Goal: Task Accomplishment & Management: Complete application form

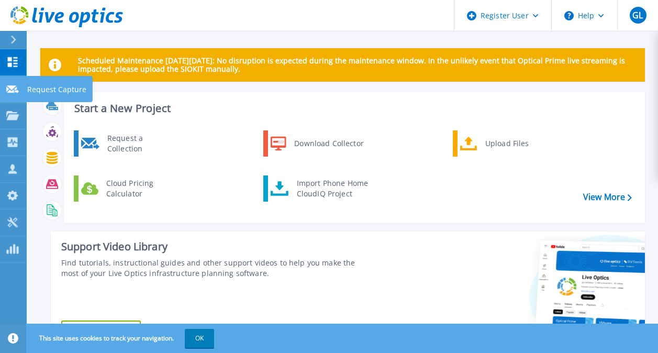
click at [11, 93] on div at bounding box center [12, 88] width 13 height 9
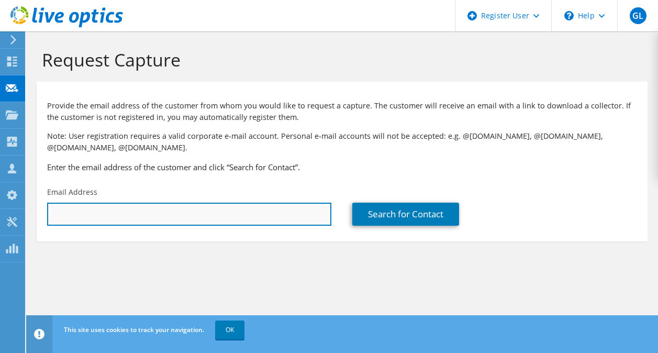
click at [172, 213] on input "text" at bounding box center [189, 214] width 284 height 23
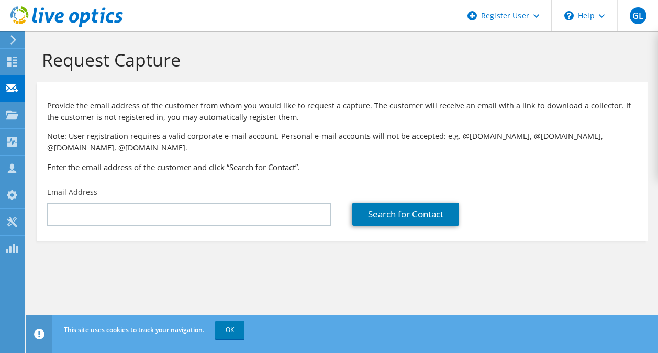
click at [320, 163] on h3 "Enter the email address of the customer and click “Search for Contact”." at bounding box center [342, 167] width 590 height 12
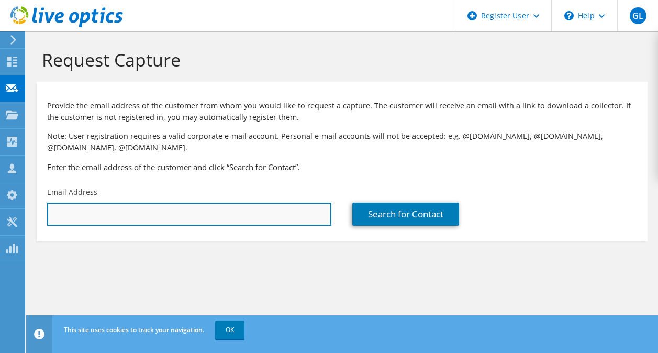
click at [202, 209] on input "text" at bounding box center [189, 214] width 284 height 23
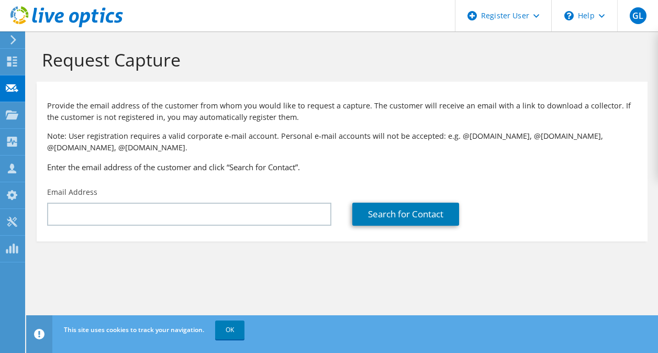
click at [334, 140] on p "Note: User registration requires a valid corporate e-mail account. Personal e-m…" at bounding box center [342, 141] width 590 height 23
click at [371, 218] on link "Search for Contact" at bounding box center [405, 214] width 107 height 23
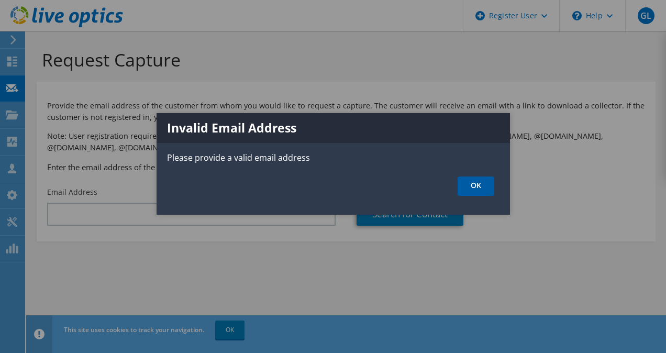
click at [473, 184] on link "OK" at bounding box center [476, 185] width 37 height 19
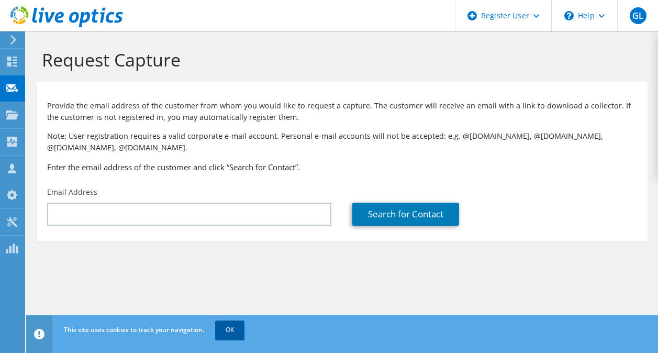
click at [238, 334] on link "OK" at bounding box center [229, 330] width 29 height 19
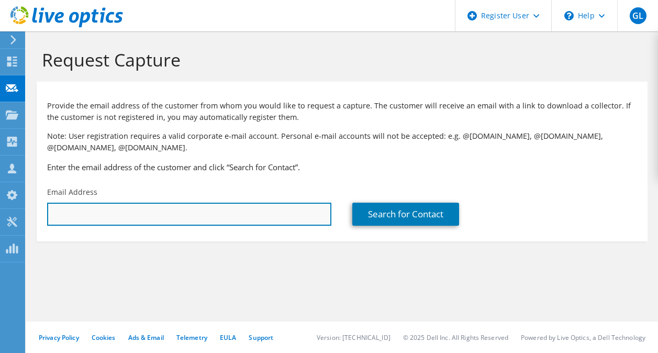
click at [226, 222] on input "text" at bounding box center [189, 214] width 284 height 23
click at [231, 213] on input "text" at bounding box center [189, 214] width 284 height 23
paste input "jsnyder@midwesttech.edu"
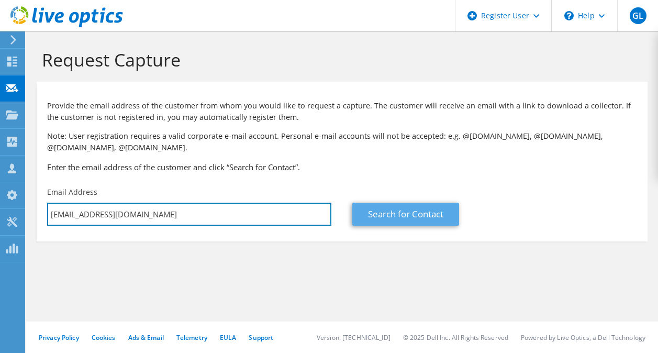
type input "jsnyder@midwesttech.edu"
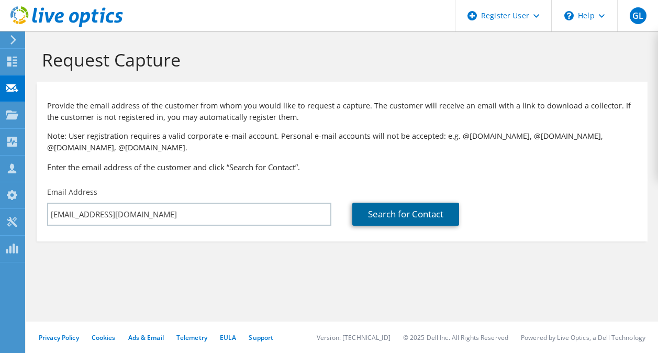
click at [404, 215] on link "Search for Contact" at bounding box center [405, 214] width 107 height 23
type input "MIDWEST TECHNICAL INST"
type input "Jason"
type input "Snyder"
type input "United States"
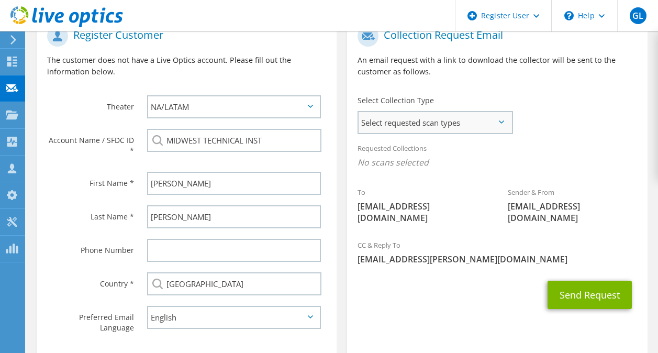
scroll to position [245, 0]
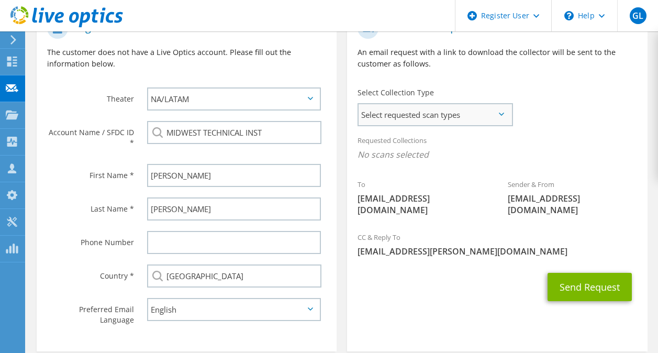
click at [490, 121] on span "Select requested scan types" at bounding box center [435, 114] width 153 height 21
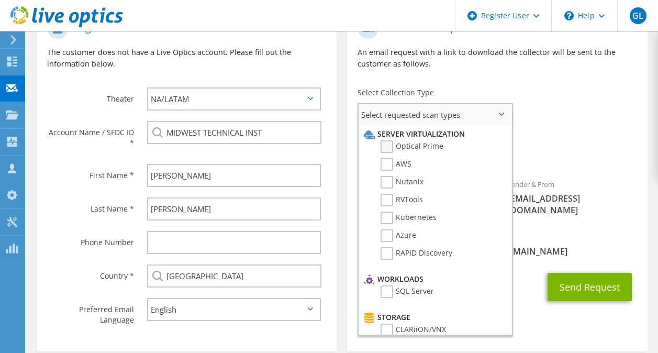
click at [385, 147] on label "Optical Prime" at bounding box center [412, 146] width 63 height 13
click at [0, 0] on input "Optical Prime" at bounding box center [0, 0] width 0 height 0
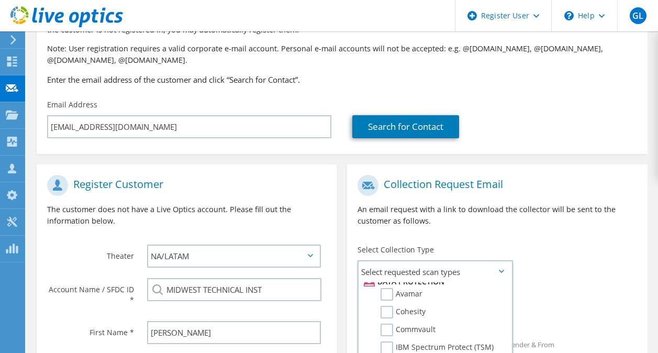
scroll to position [192, 0]
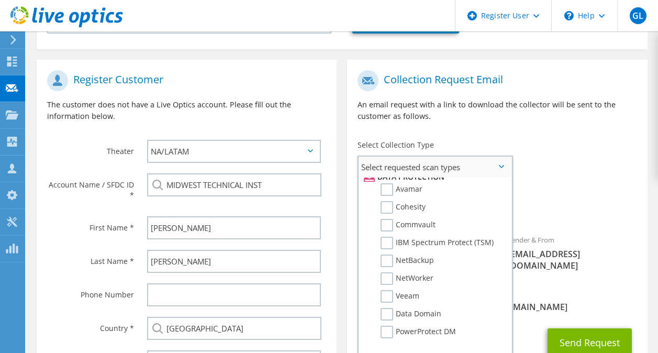
click at [497, 162] on span "Select requested scan types" at bounding box center [435, 167] width 153 height 21
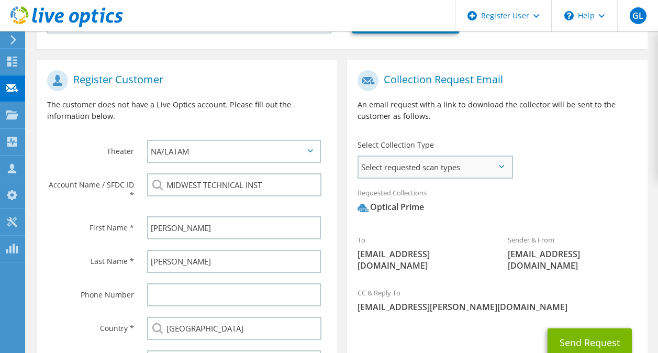
click at [483, 162] on span "Select requested scan types" at bounding box center [435, 167] width 153 height 21
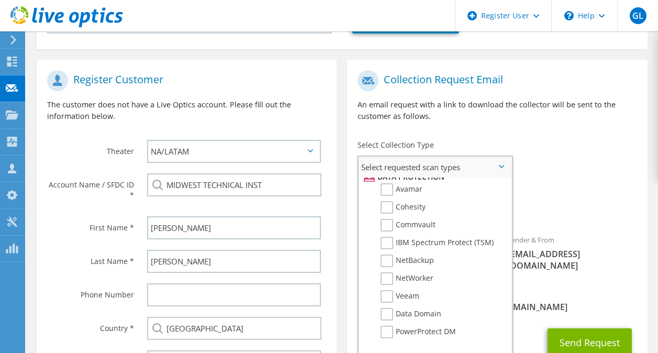
click at [483, 162] on span "Select requested scan types" at bounding box center [435, 167] width 153 height 21
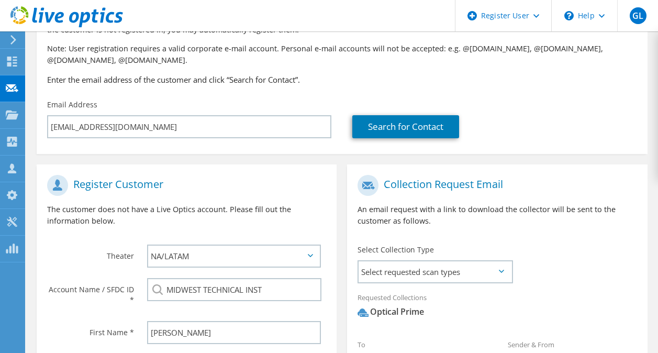
scroll to position [0, 0]
